Goal: Check status: Check status

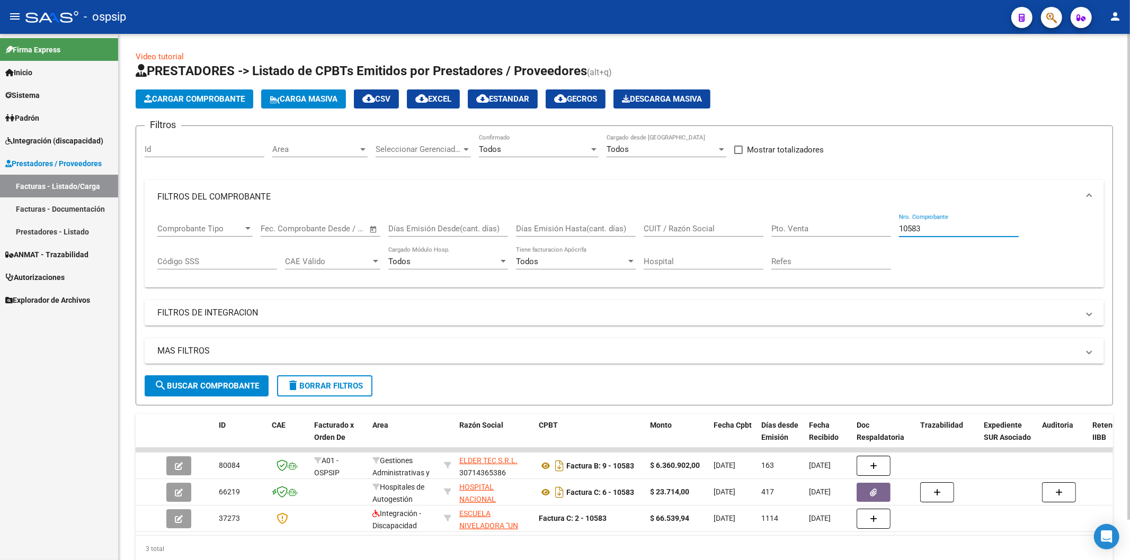
click at [968, 226] on input "10583" at bounding box center [959, 229] width 120 height 10
type input "1"
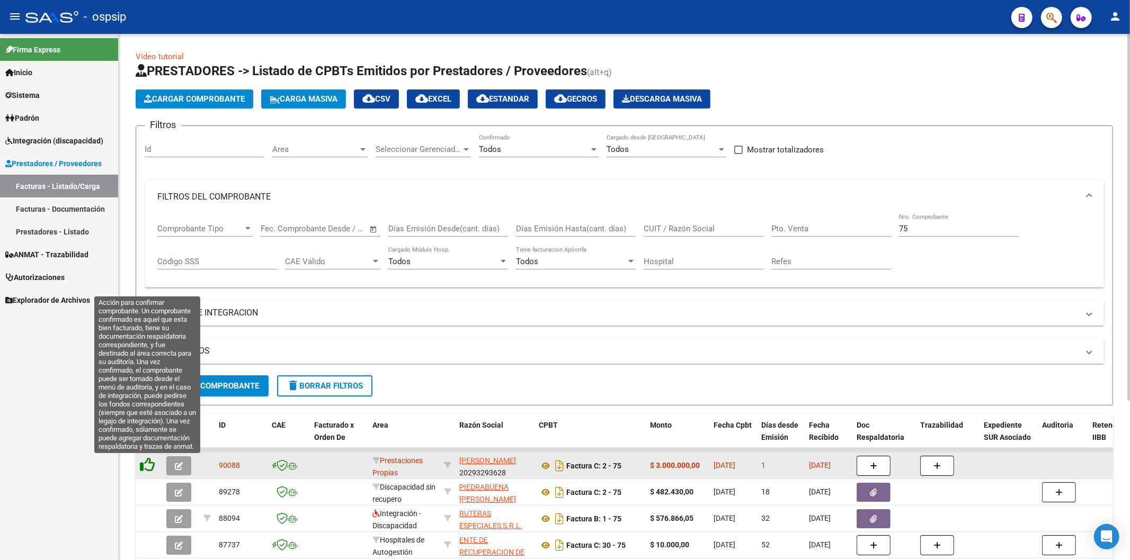
click at [151, 464] on icon at bounding box center [147, 465] width 15 height 15
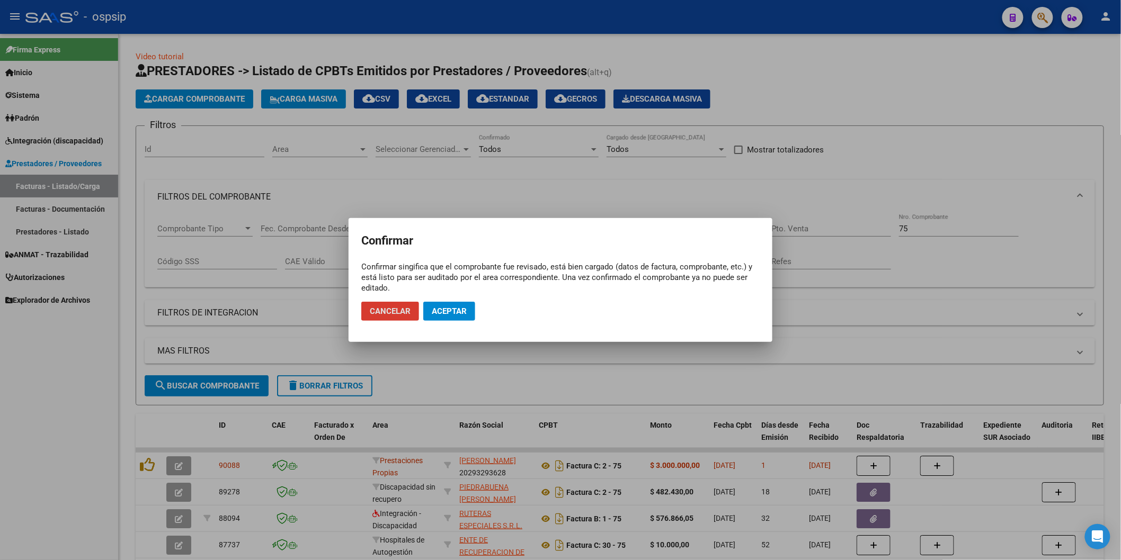
click at [433, 307] on span "Aceptar" at bounding box center [449, 312] width 35 height 10
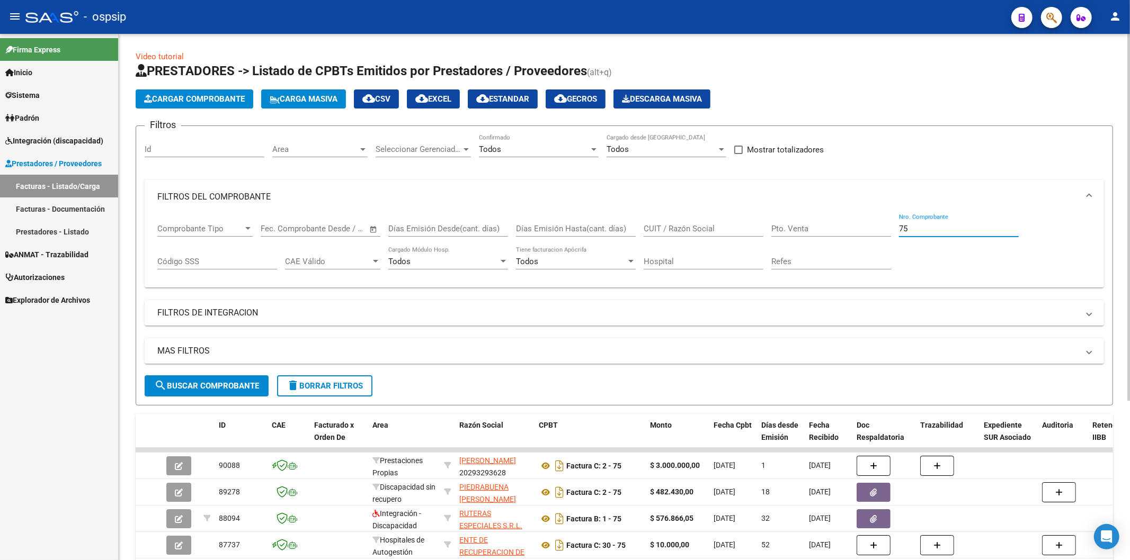
click at [945, 229] on input "75" at bounding box center [959, 229] width 120 height 10
type input "7"
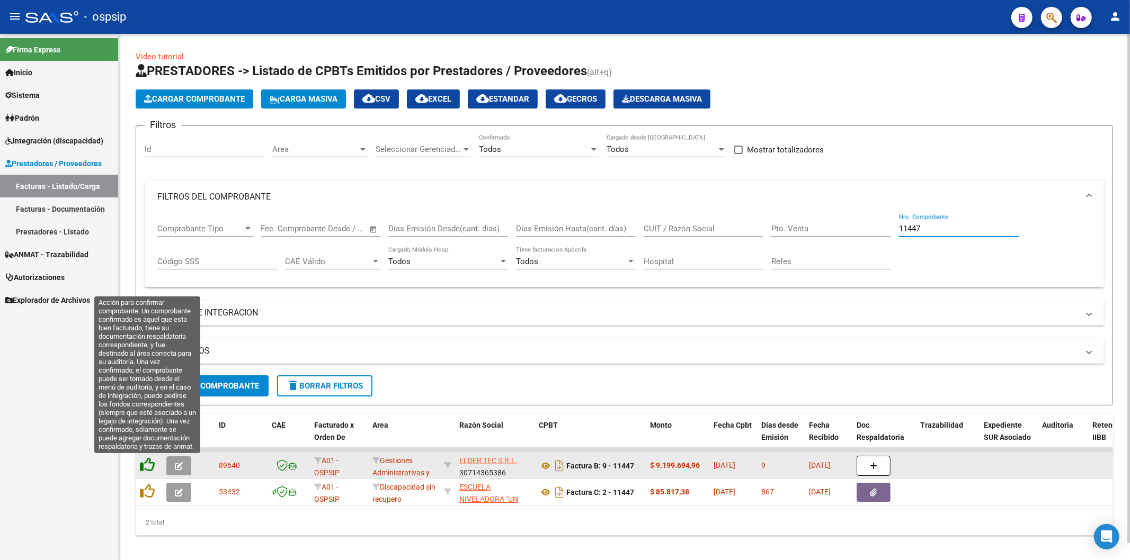
click at [147, 464] on icon at bounding box center [147, 465] width 15 height 15
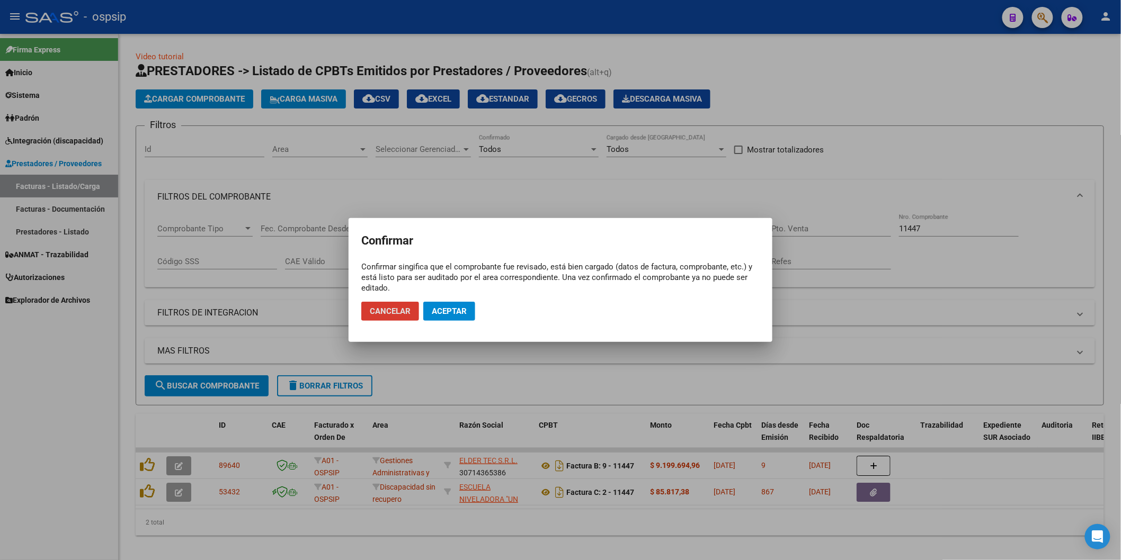
click at [453, 307] on span "Aceptar" at bounding box center [449, 312] width 35 height 10
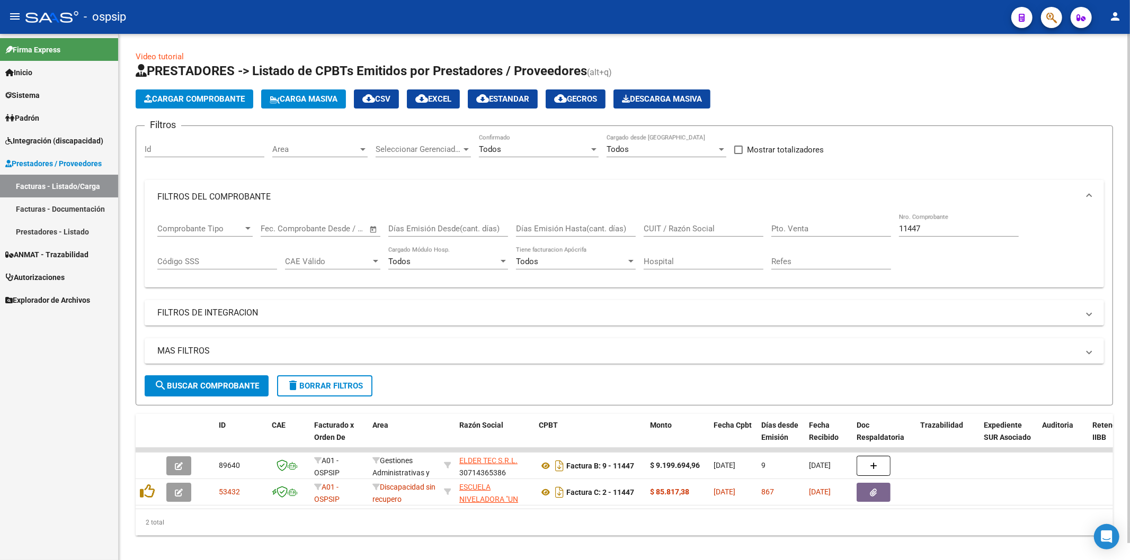
click at [949, 230] on input "11447" at bounding box center [959, 229] width 120 height 10
type input "1"
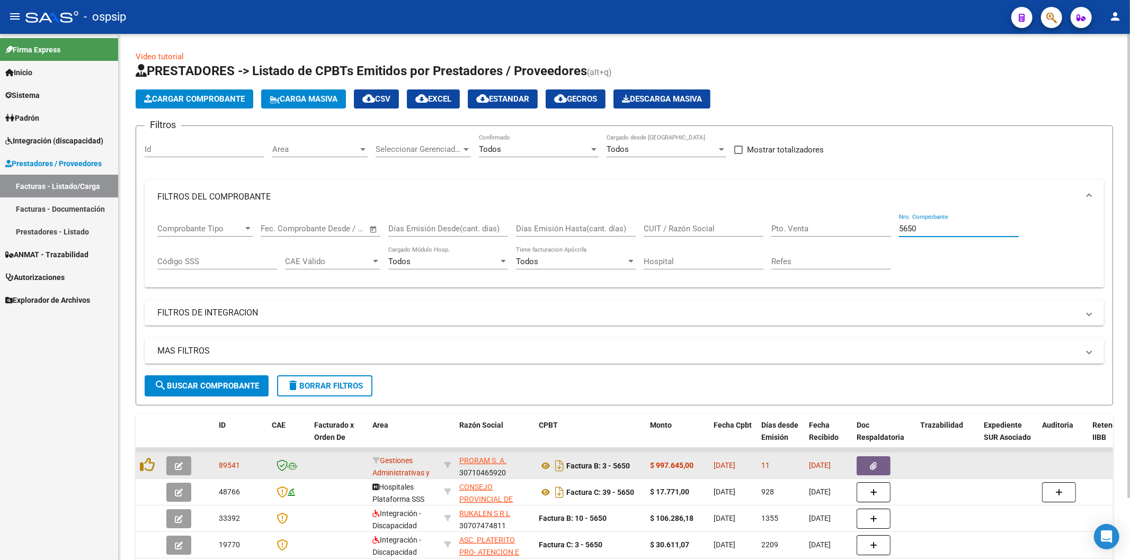
type input "5650"
click at [872, 459] on button "button" at bounding box center [873, 466] width 34 height 19
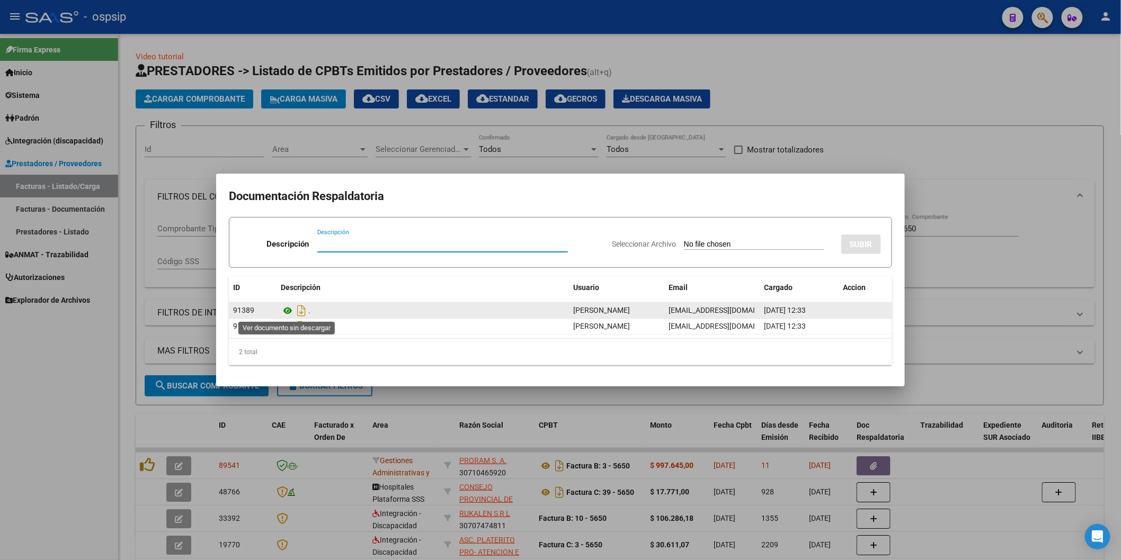
click at [289, 307] on icon at bounding box center [288, 311] width 14 height 13
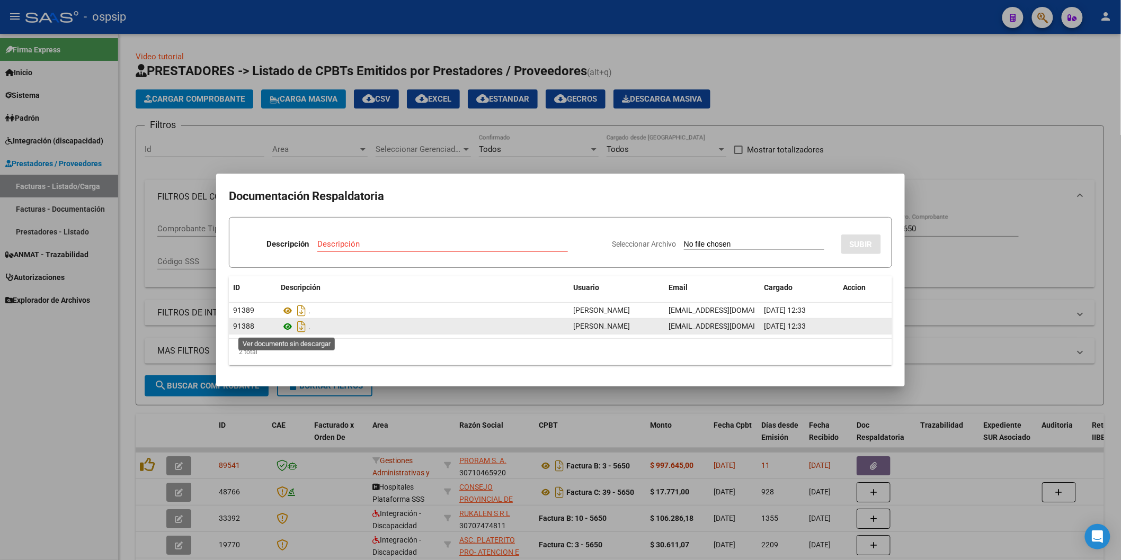
click at [287, 329] on icon at bounding box center [288, 326] width 14 height 13
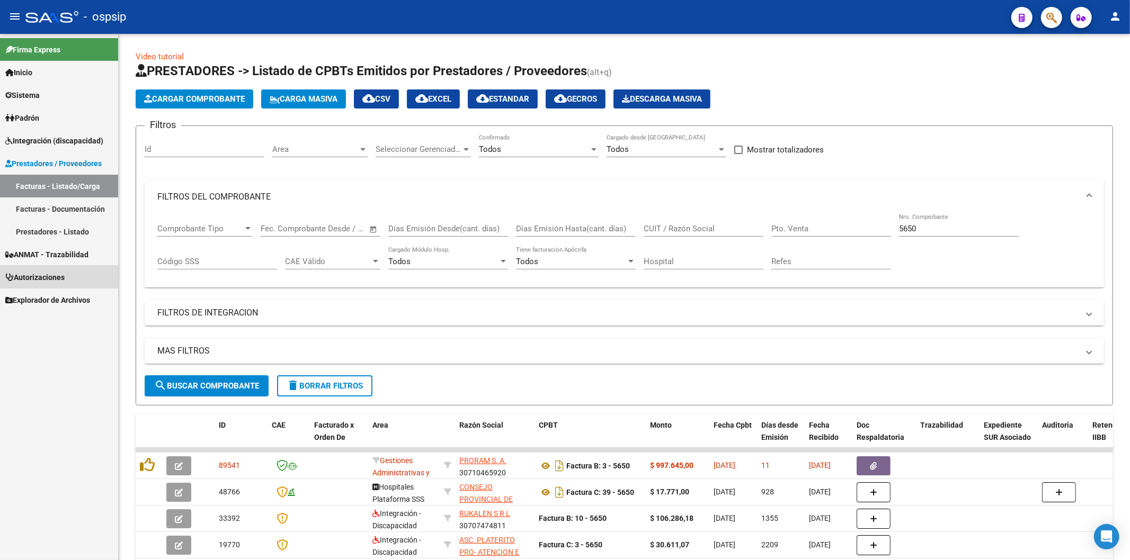
click at [51, 276] on span "Autorizaciones" at bounding box center [34, 278] width 59 height 12
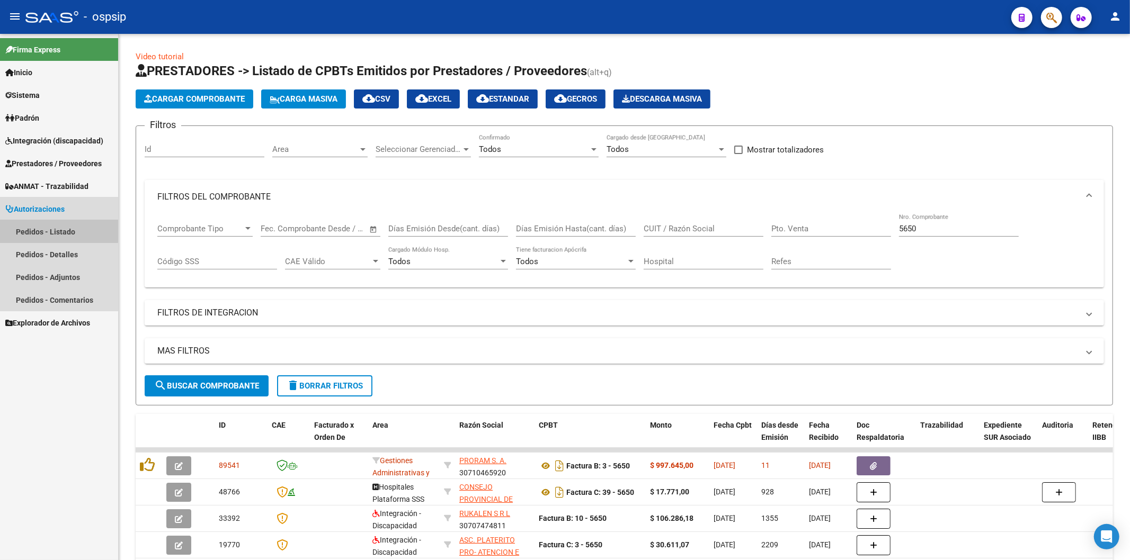
click at [55, 231] on link "Pedidos - Listado" at bounding box center [59, 231] width 118 height 23
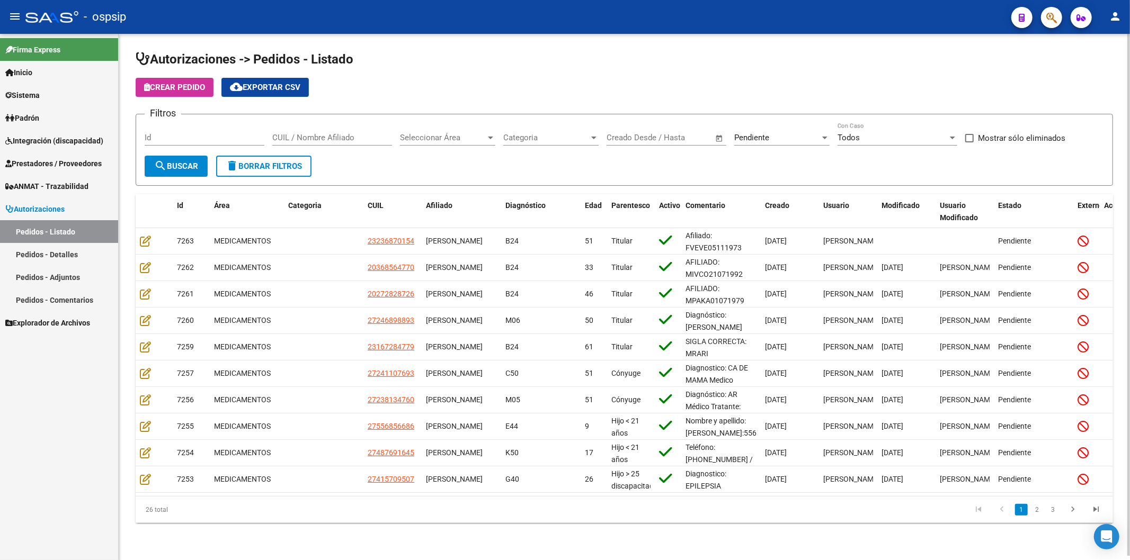
click at [176, 140] on input "Id" at bounding box center [205, 138] width 120 height 10
click at [200, 138] on input "Id" at bounding box center [205, 138] width 120 height 10
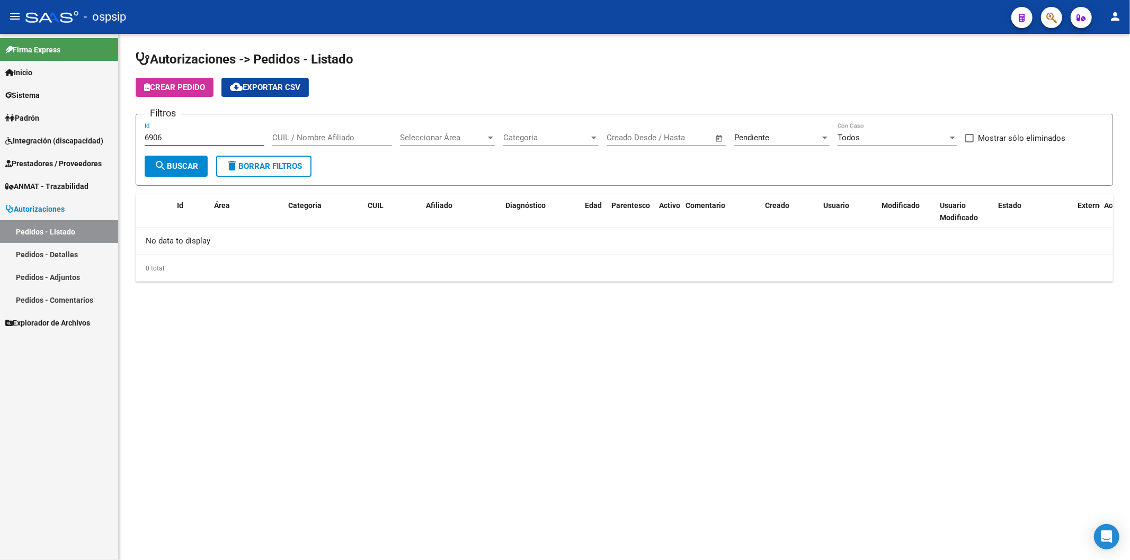
type input "6906"
click at [823, 135] on div at bounding box center [825, 137] width 10 height 8
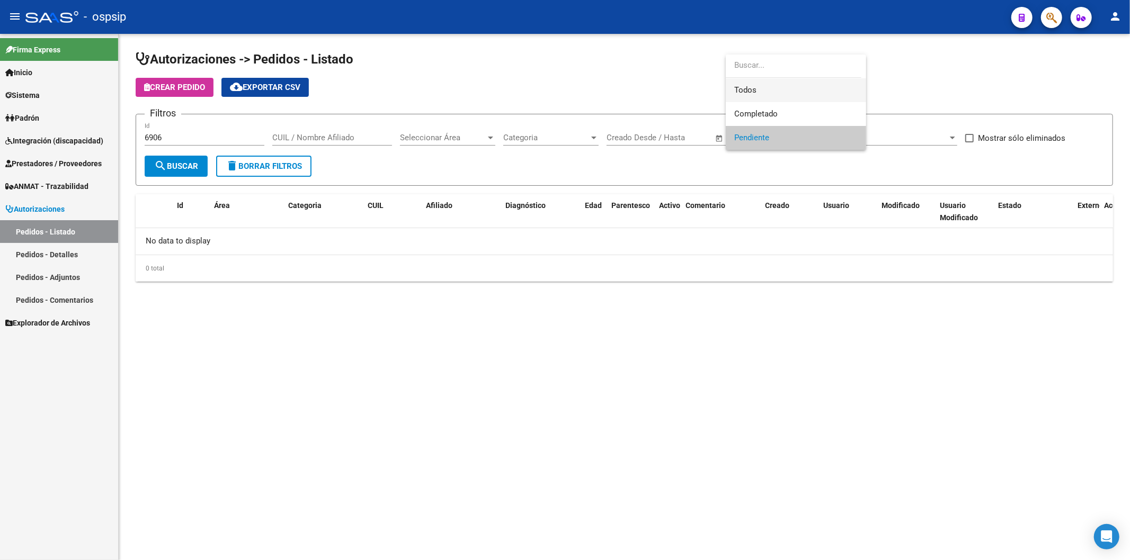
drag, startPoint x: 765, startPoint y: 81, endPoint x: 668, endPoint y: 103, distance: 100.1
click at [765, 82] on span "Todos" at bounding box center [795, 90] width 123 height 24
click at [210, 136] on input "6906" at bounding box center [205, 138] width 120 height 10
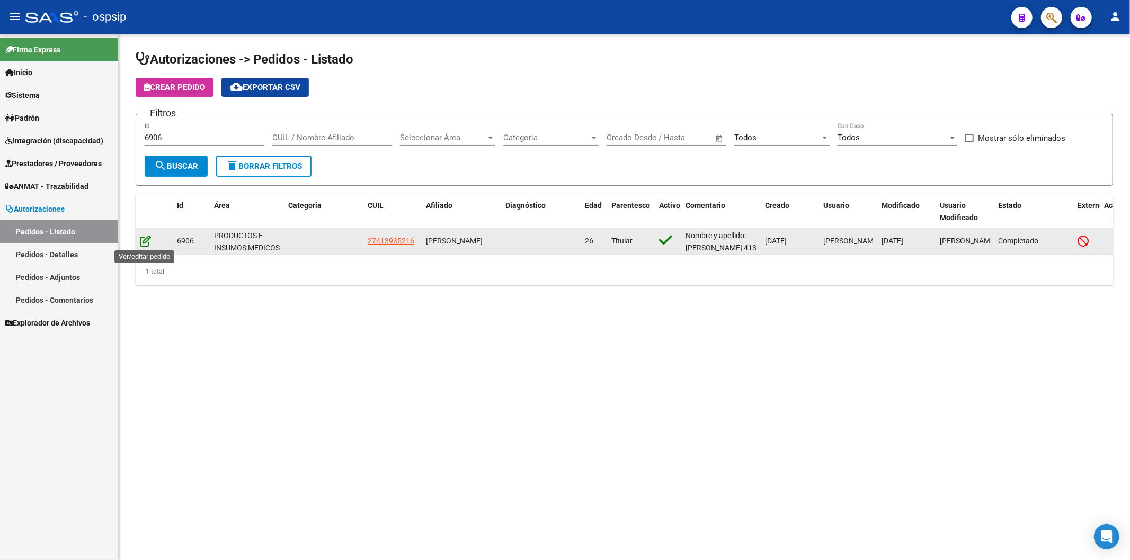
click at [147, 237] on icon at bounding box center [145, 241] width 11 height 12
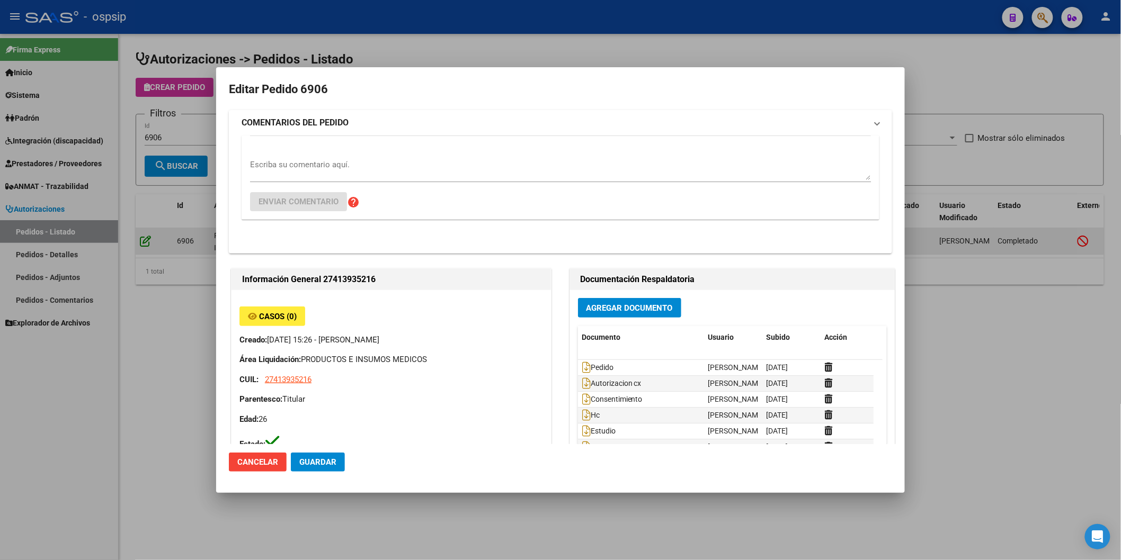
type input "[GEOGRAPHIC_DATA], [PERSON_NAME], [DATE][PERSON_NAME], Piso: 1, Departamento: 1"
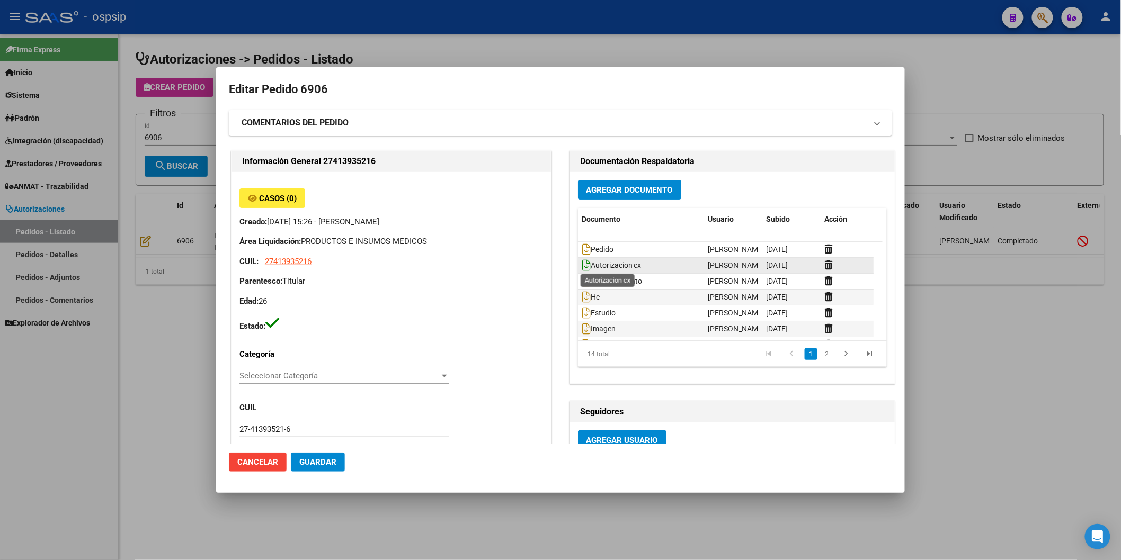
click at [582, 266] on icon at bounding box center [586, 266] width 8 height 12
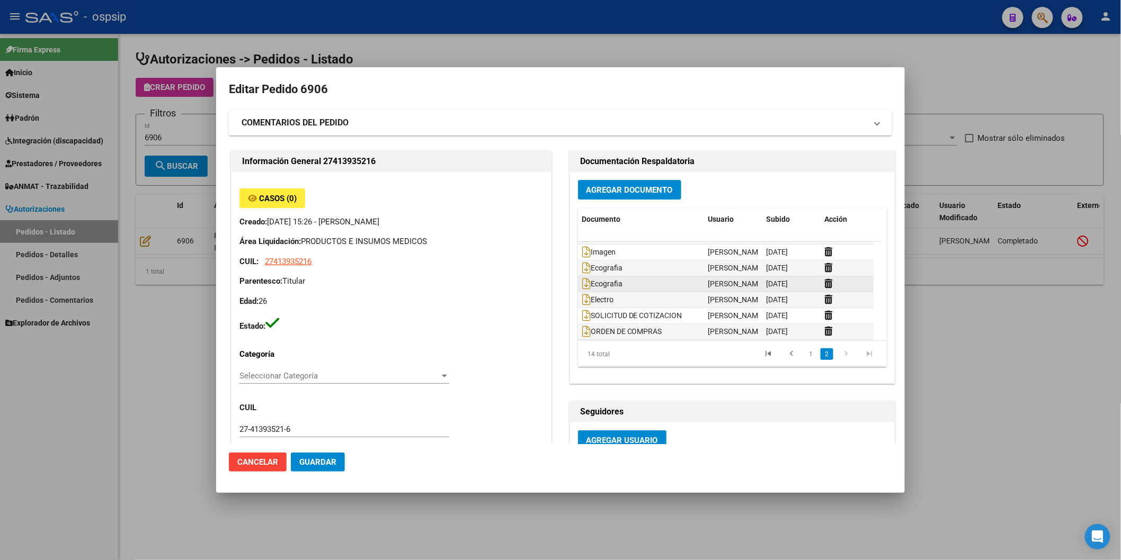
scroll to position [127, 0]
click at [583, 331] on icon at bounding box center [586, 329] width 8 height 12
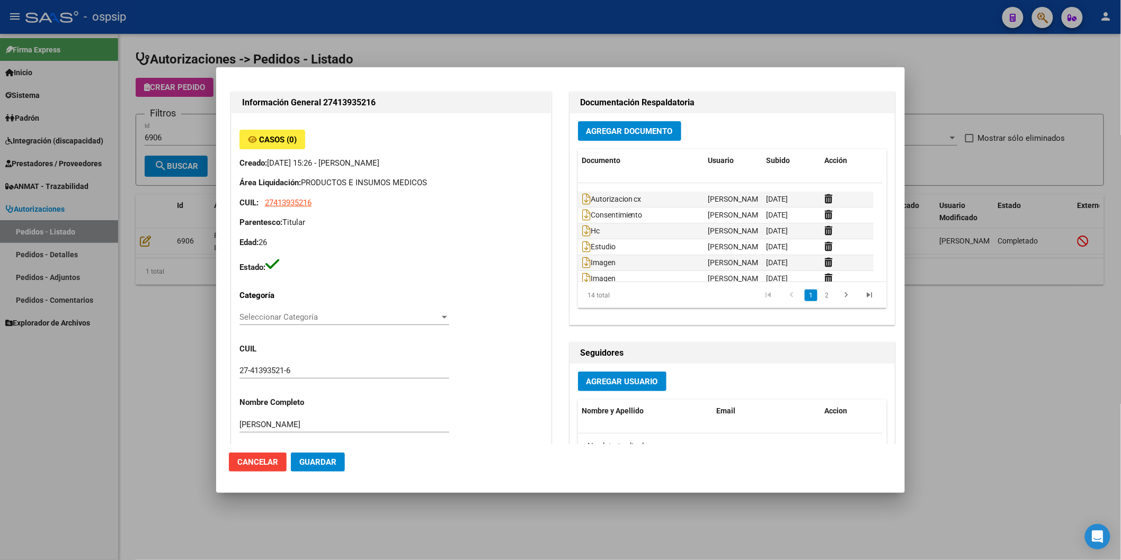
scroll to position [0, 0]
click at [582, 208] on icon at bounding box center [586, 207] width 8 height 12
